Goal: Task Accomplishment & Management: Manage account settings

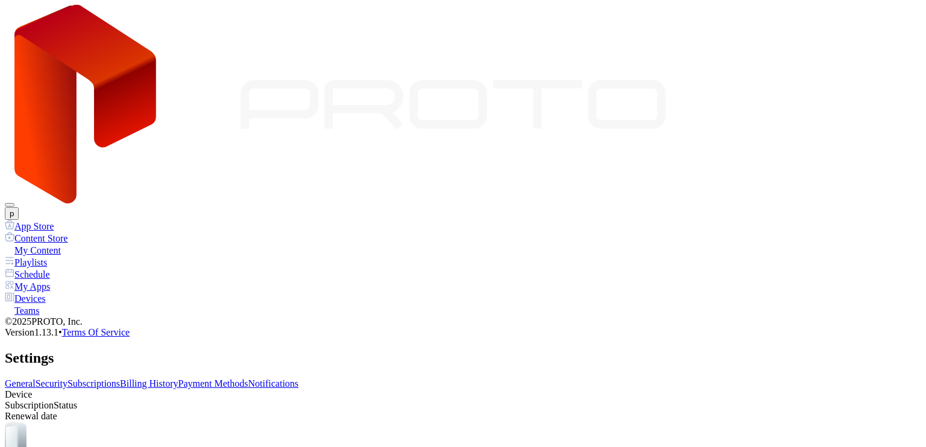
click at [178, 378] on link "Billing History" at bounding box center [149, 383] width 58 height 10
click at [248, 378] on link "Payment Methods" at bounding box center [213, 383] width 70 height 10
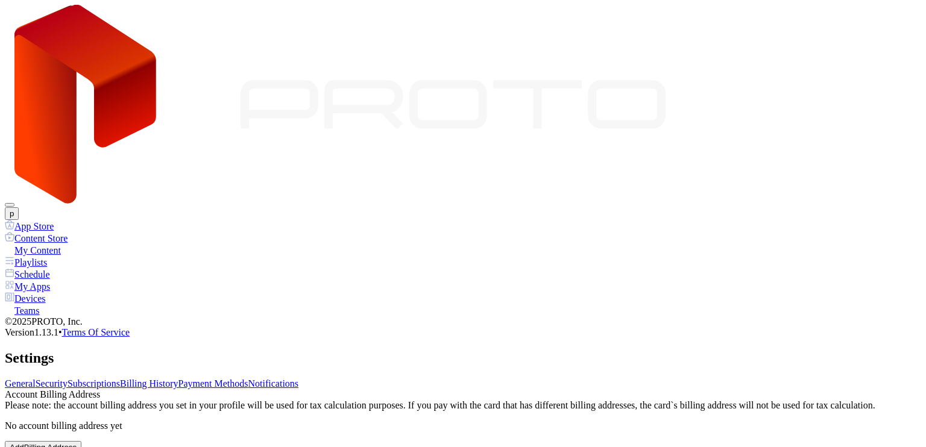
click at [178, 378] on link "Billing History" at bounding box center [149, 383] width 58 height 10
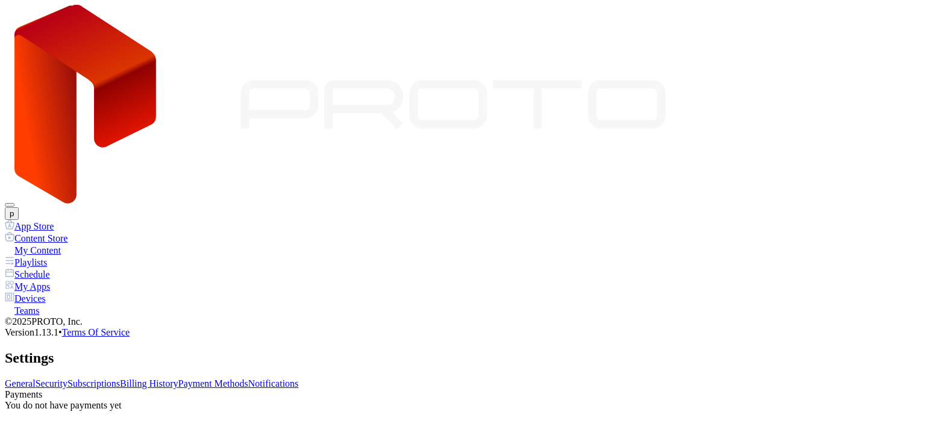
click at [120, 378] on link "Subscriptions" at bounding box center [93, 383] width 52 height 10
click at [67, 378] on link "Security" at bounding box center [52, 383] width 32 height 10
click at [36, 378] on link "General" at bounding box center [20, 383] width 31 height 10
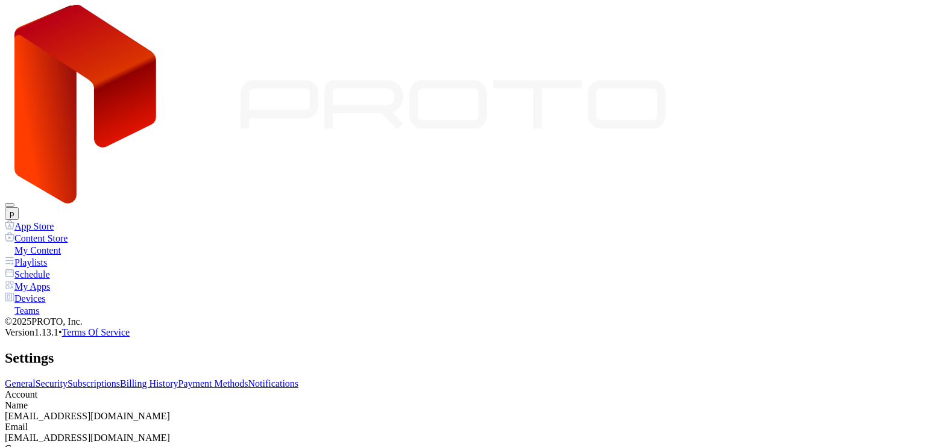
click at [313, 350] on div "Settings" at bounding box center [463, 358] width 916 height 16
